Goal: Find specific page/section: Find specific page/section

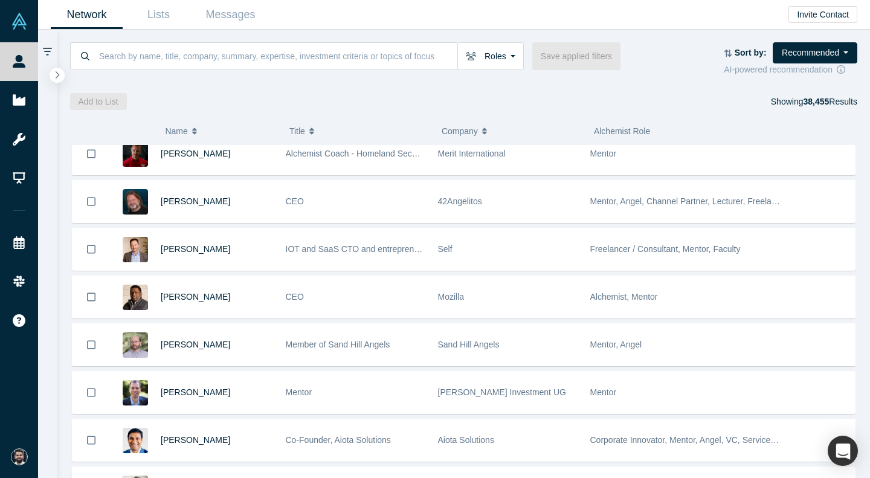
scroll to position [247, 0]
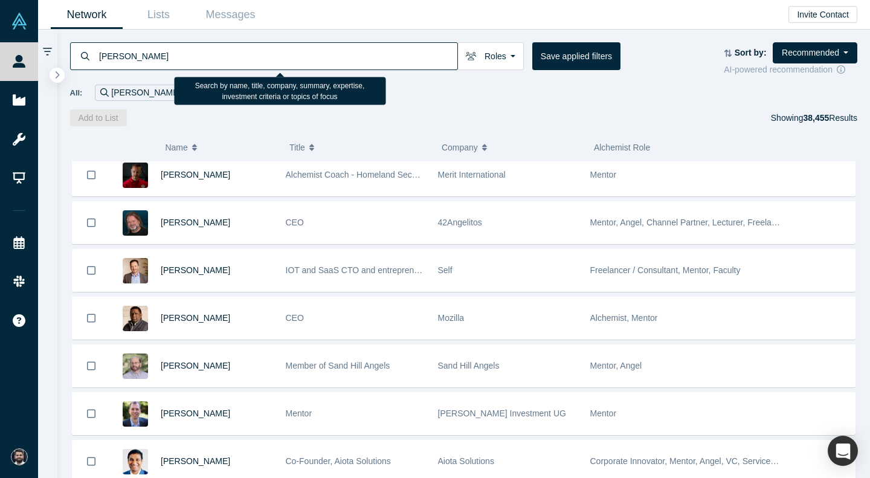
type input "[PERSON_NAME]"
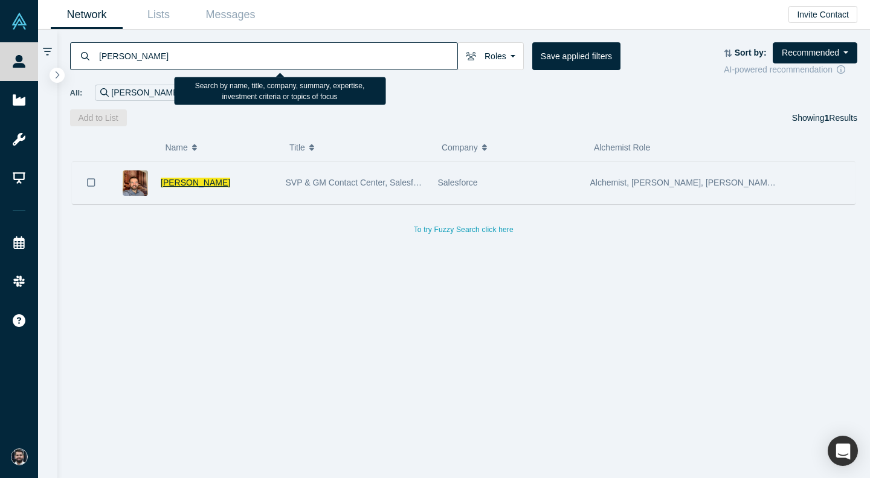
click at [202, 181] on span "[PERSON_NAME]" at bounding box center [196, 183] width 70 height 10
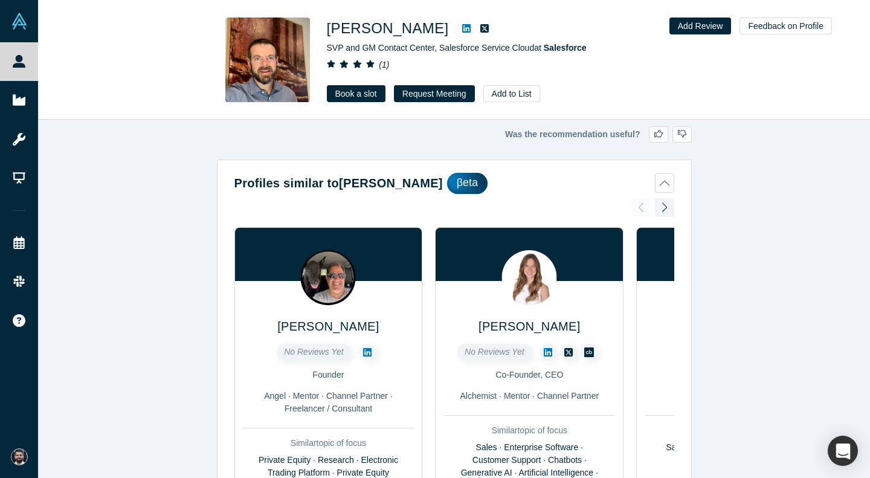
click at [277, 50] on img at bounding box center [267, 60] width 85 height 85
click at [462, 29] on icon at bounding box center [466, 28] width 8 height 8
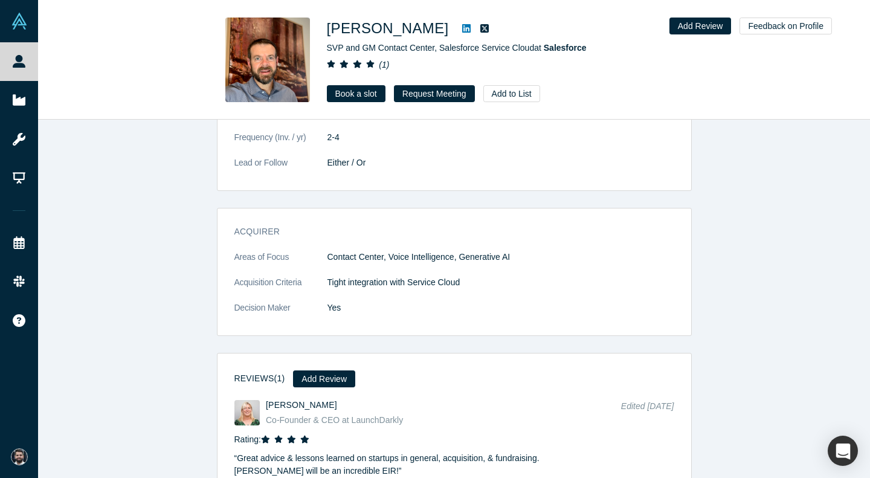
scroll to position [1920, 0]
